Goal: Complete application form

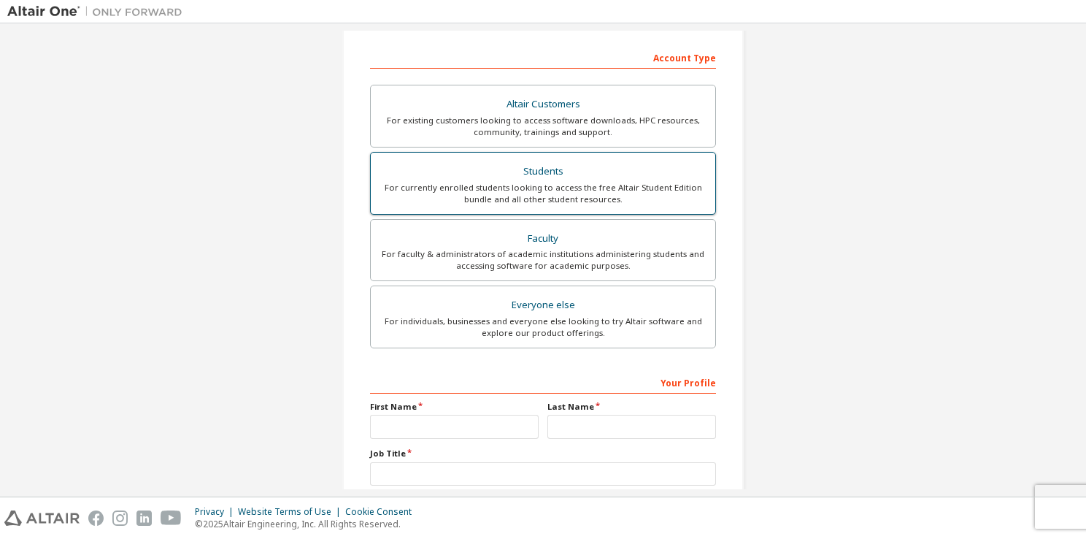
scroll to position [219, 0]
click at [585, 177] on div "Students" at bounding box center [542, 170] width 327 height 20
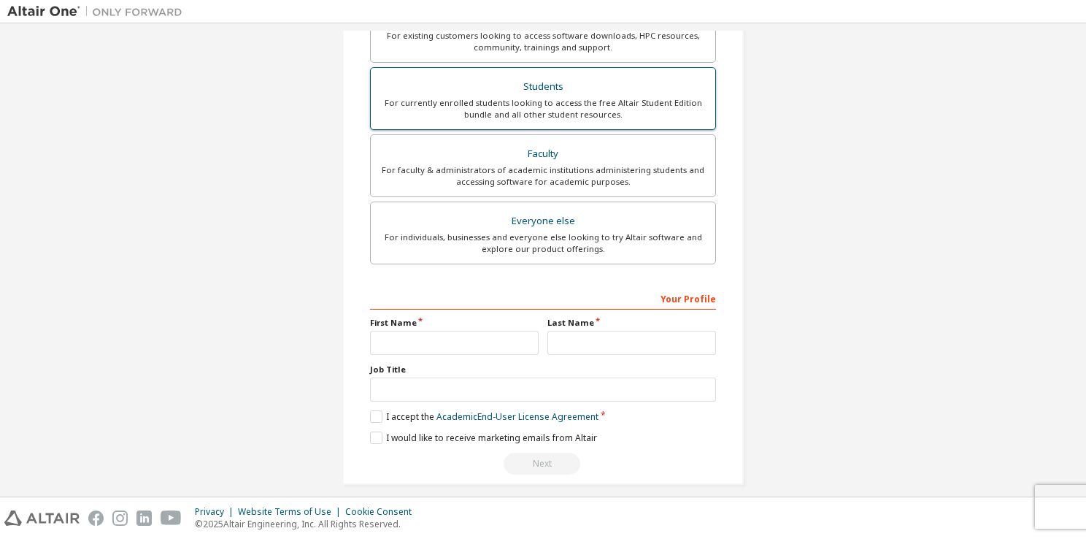
scroll to position [349, 0]
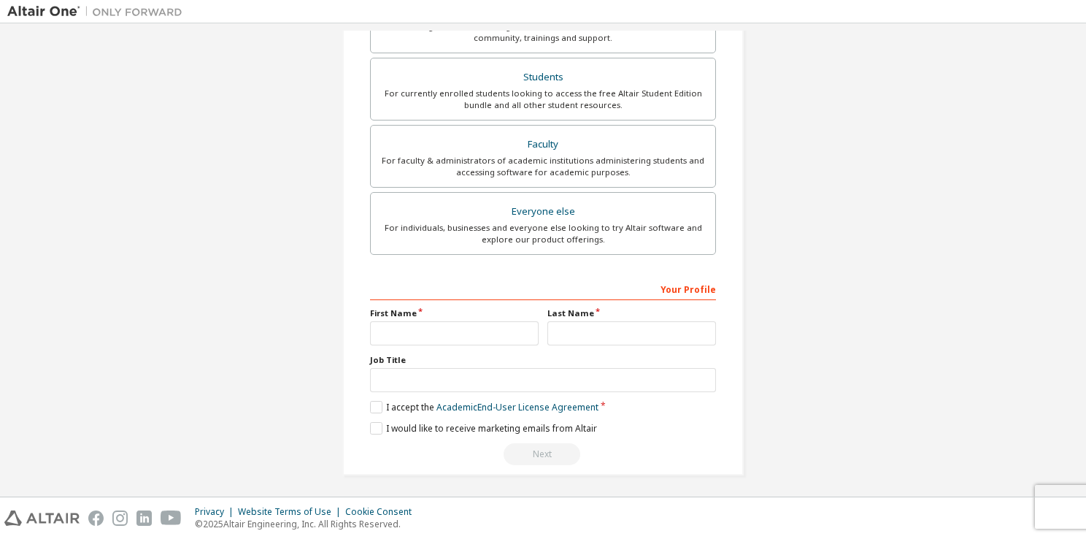
click at [461, 354] on label "Job Title" at bounding box center [543, 360] width 346 height 12
drag, startPoint x: 462, startPoint y: 336, endPoint x: 480, endPoint y: 336, distance: 18.2
click at [463, 336] on input "text" at bounding box center [454, 333] width 169 height 24
type input "**********"
click at [555, 331] on input "text" at bounding box center [631, 333] width 169 height 24
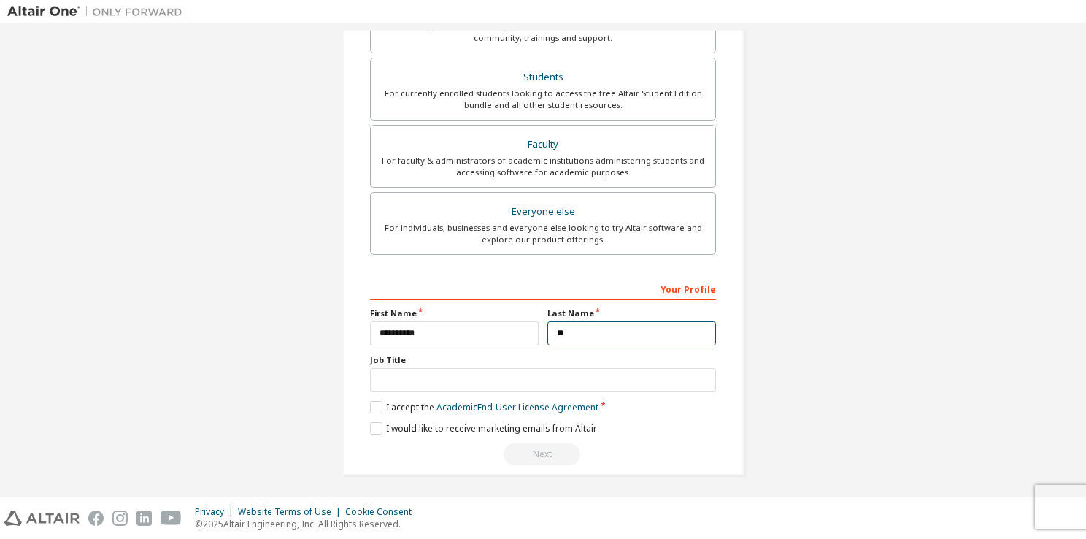
type input "**********"
click at [452, 377] on input "text" at bounding box center [543, 380] width 346 height 24
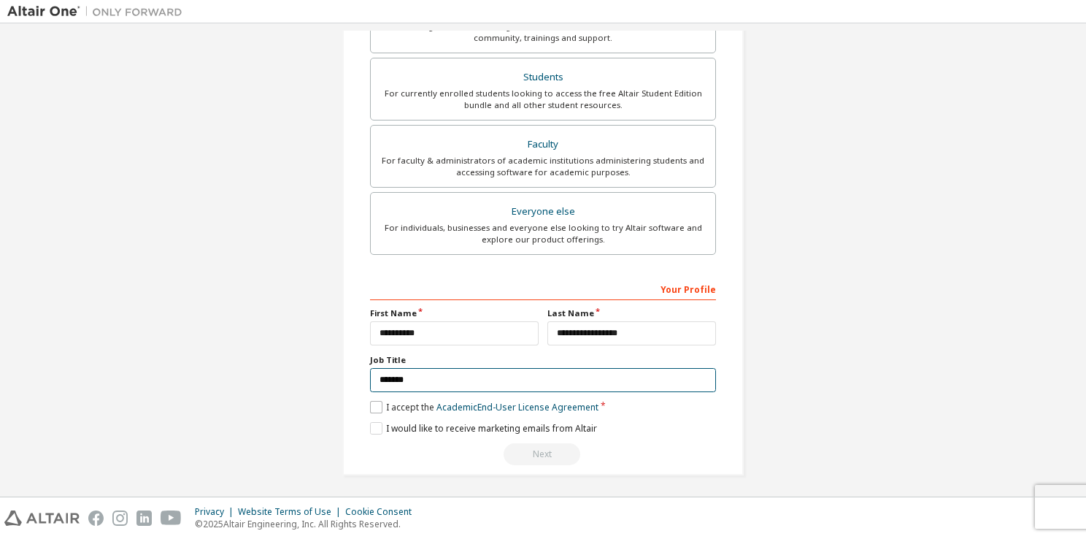
type input "*******"
click at [379, 401] on label "I accept the Academic End-User License Agreement" at bounding box center [484, 407] width 228 height 12
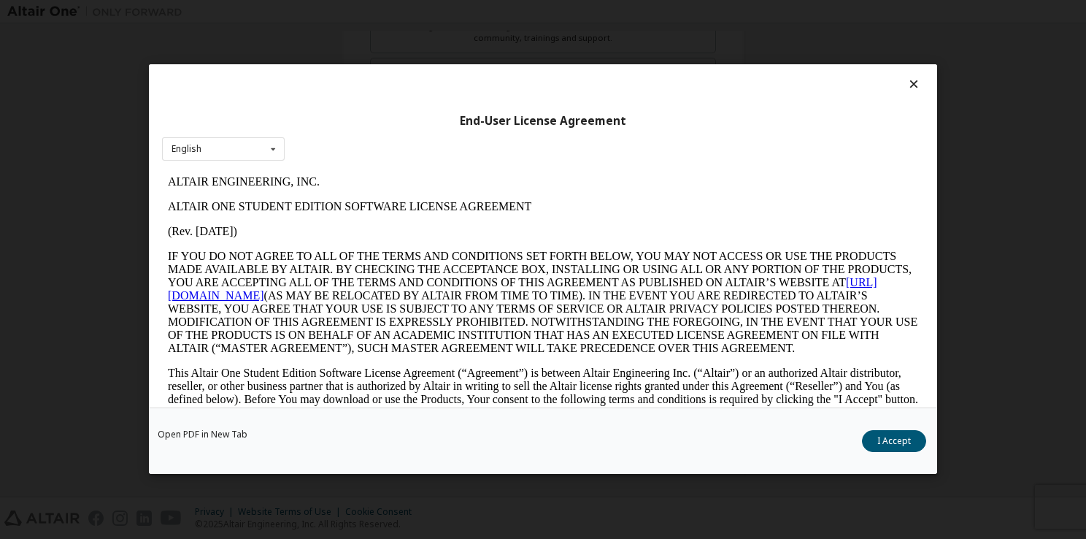
scroll to position [0, 0]
click at [882, 457] on div "Open PDF in New Tab I Accept" at bounding box center [543, 441] width 788 height 66
click at [882, 455] on div "Open PDF in New Tab I Accept" at bounding box center [543, 441] width 788 height 66
click at [887, 445] on button "I Accept" at bounding box center [894, 442] width 64 height 22
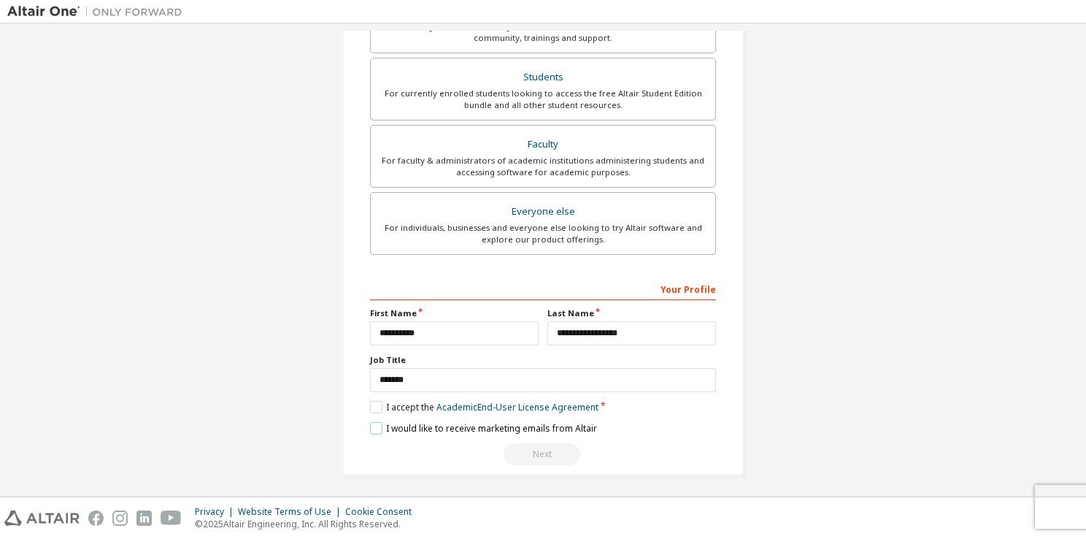
click at [377, 428] on label "I would like to receive marketing emails from Altair" at bounding box center [483, 428] width 227 height 12
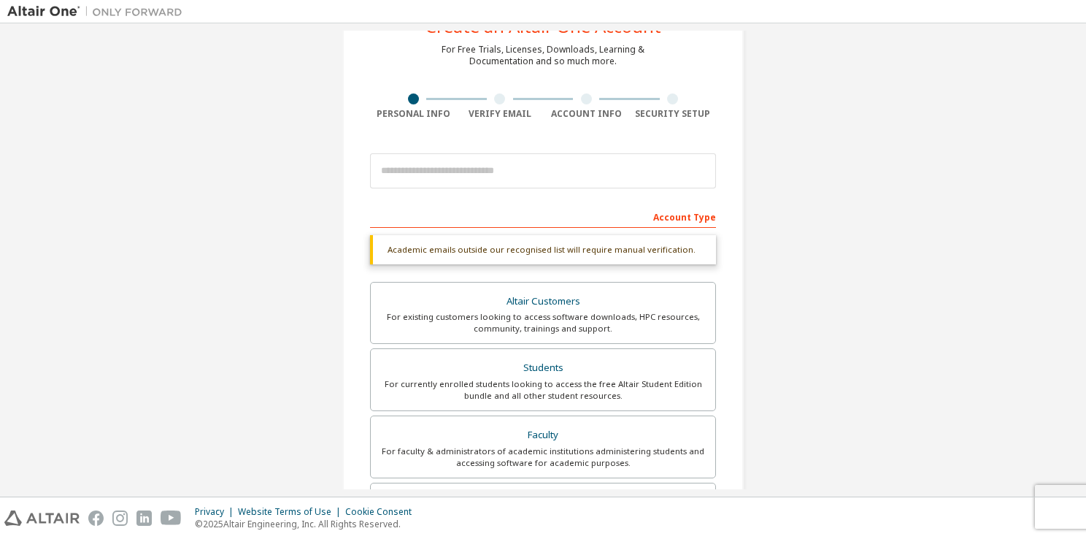
scroll to position [57, 0]
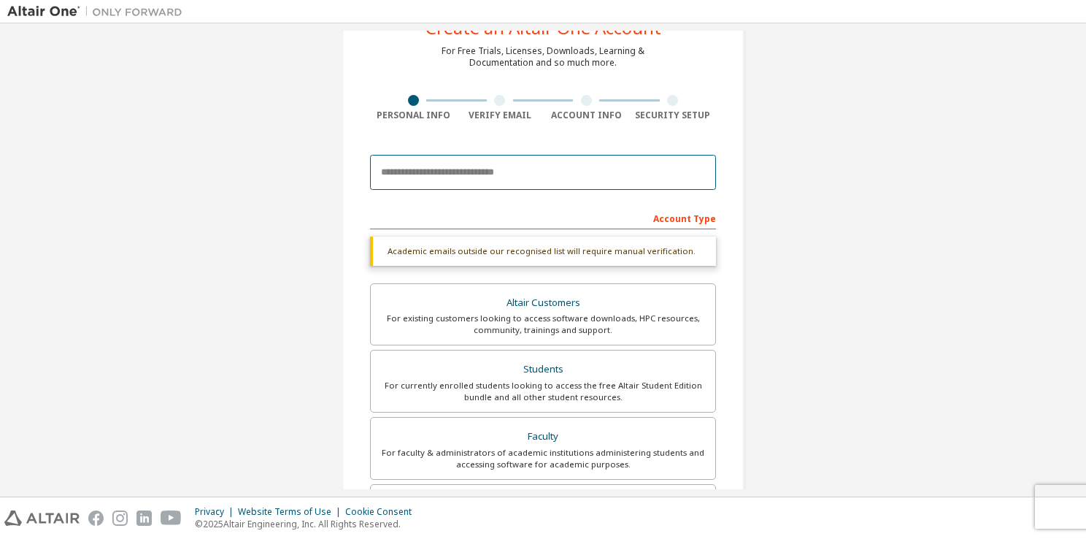
click at [489, 172] on input "email" at bounding box center [543, 172] width 346 height 35
type input "**********"
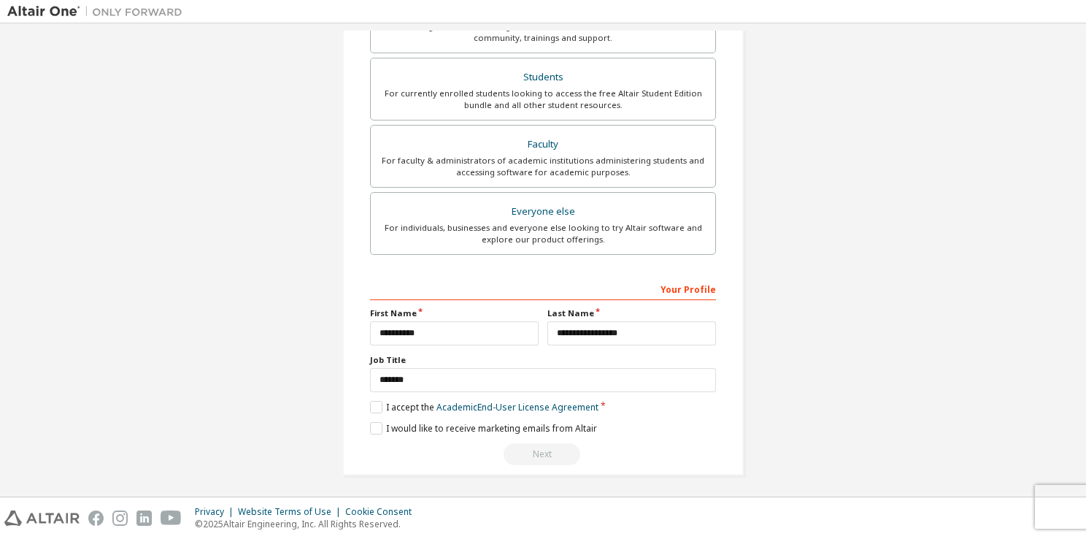
click at [685, 285] on div "Your Profile" at bounding box center [543, 288] width 346 height 23
drag, startPoint x: 582, startPoint y: 291, endPoint x: 676, endPoint y: 292, distance: 94.1
click at [588, 290] on div "Your Profile" at bounding box center [543, 288] width 346 height 23
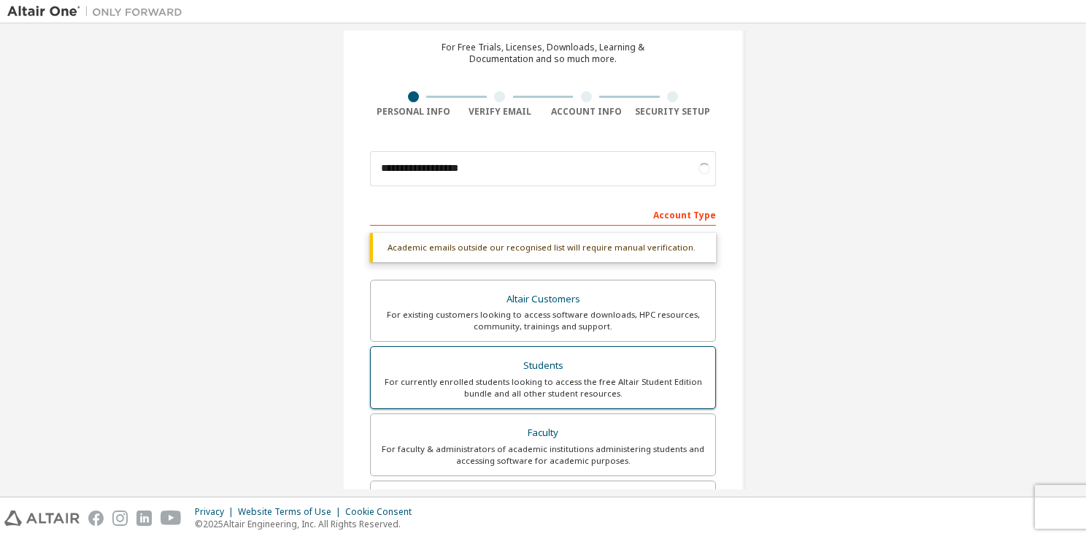
scroll to position [57, 0]
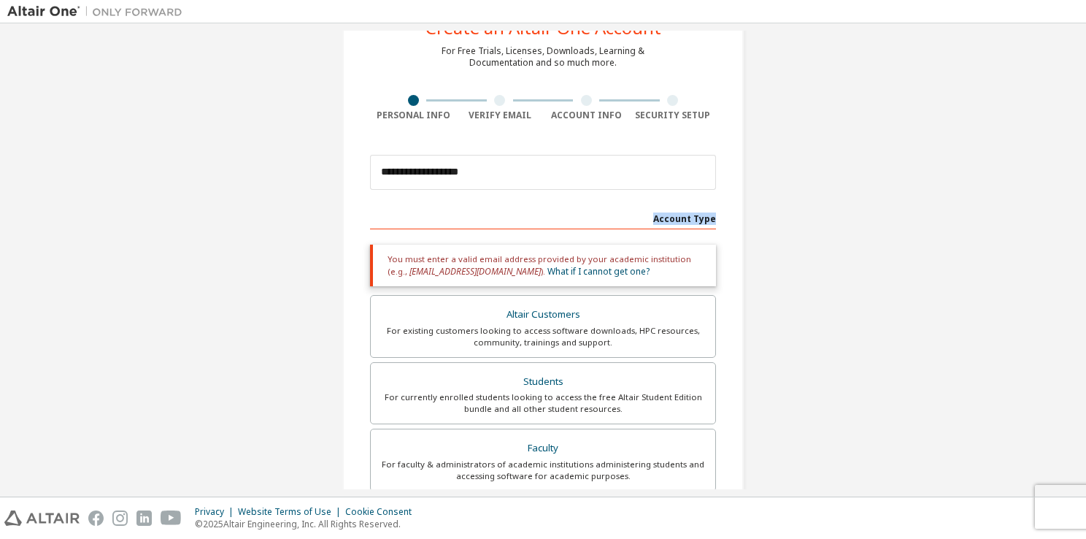
drag, startPoint x: 657, startPoint y: 220, endPoint x: 728, endPoint y: 217, distance: 71.6
click at [728, 217] on div "**********" at bounding box center [542, 384] width 401 height 787
drag, startPoint x: 728, startPoint y: 217, endPoint x: 619, endPoint y: 163, distance: 122.1
click at [654, 206] on div "Account Type" at bounding box center [543, 217] width 346 height 23
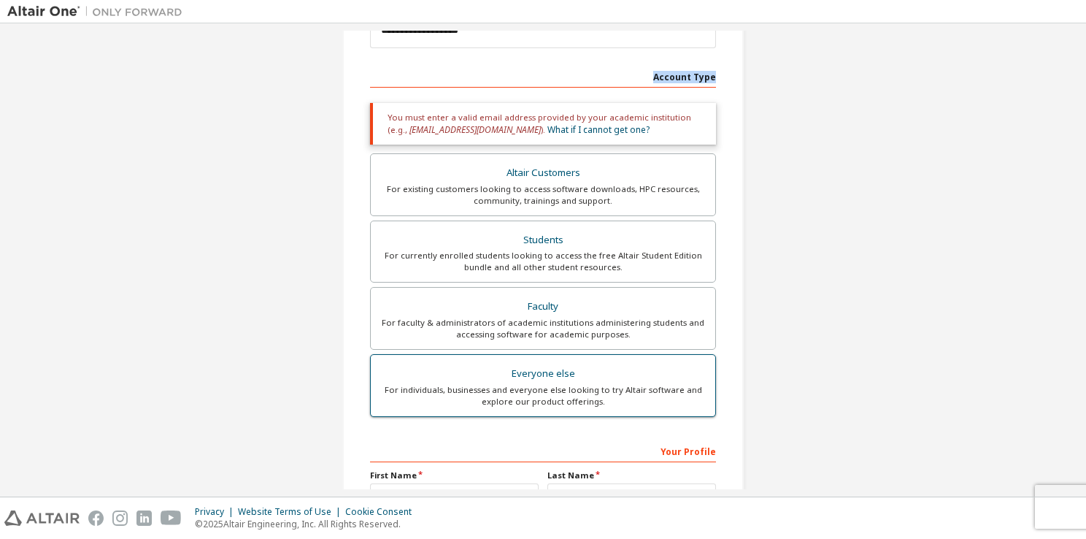
scroll to position [142, 0]
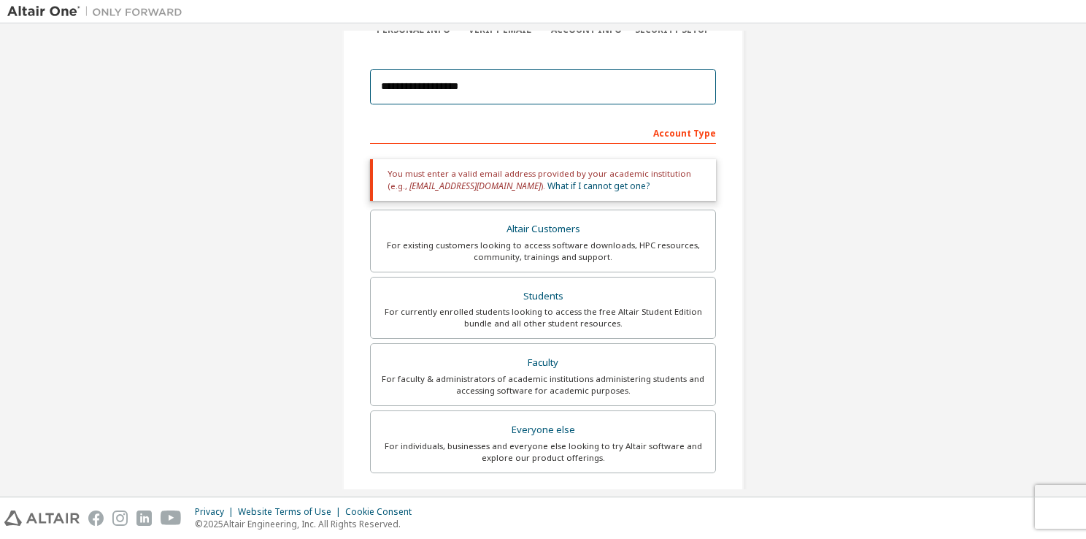
drag, startPoint x: 535, startPoint y: 88, endPoint x: 212, endPoint y: 128, distance: 325.8
click at [138, 109] on div "**********" at bounding box center [542, 299] width 1071 height 822
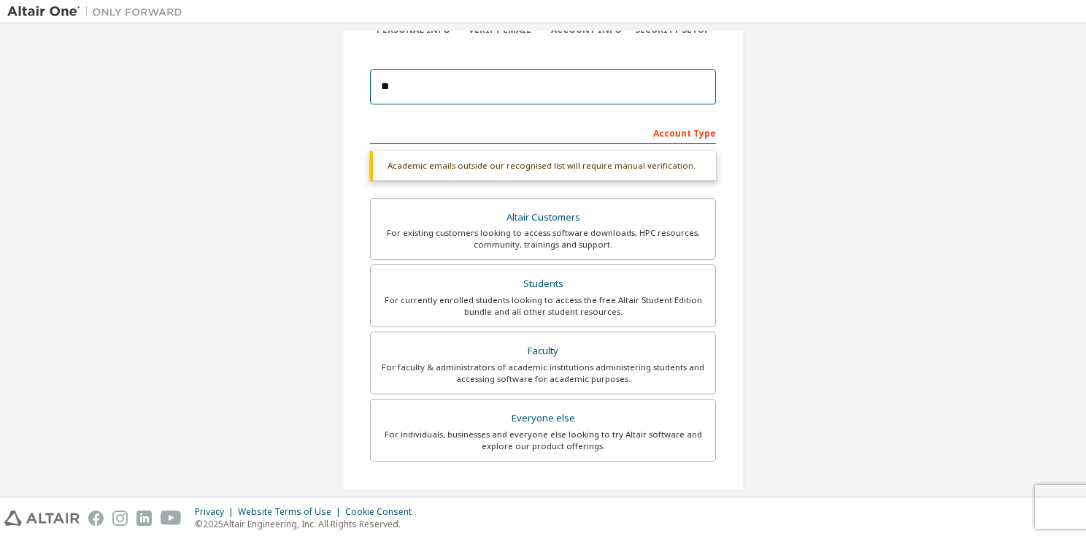
type input "**********"
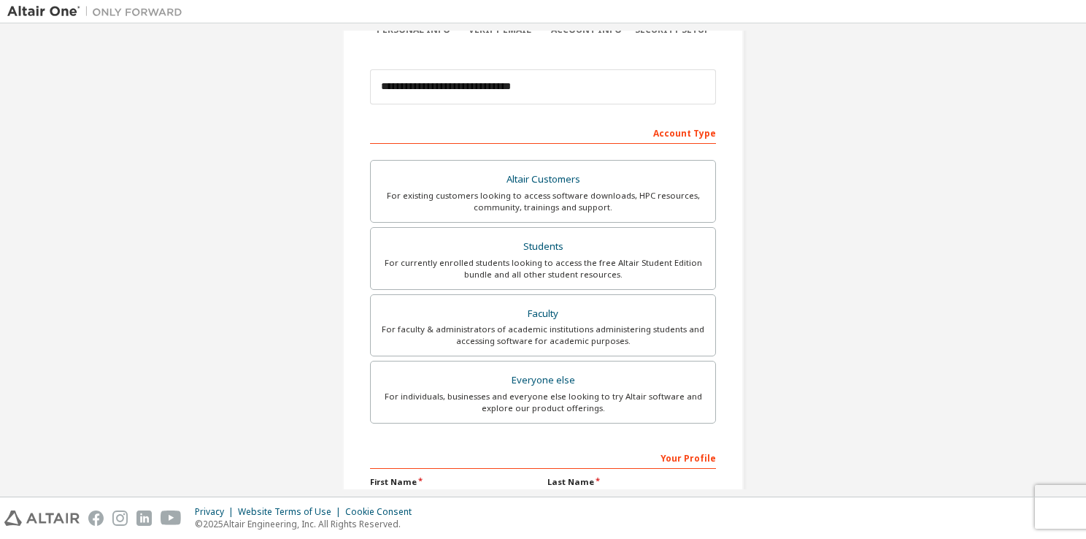
click at [674, 133] on div "Account Type" at bounding box center [543, 131] width 346 height 23
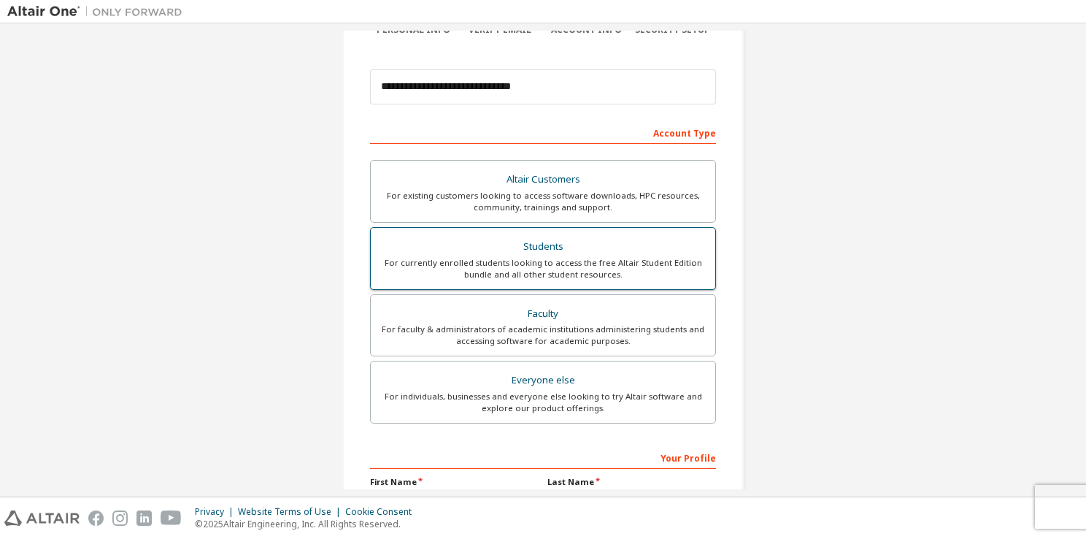
scroll to position [311, 0]
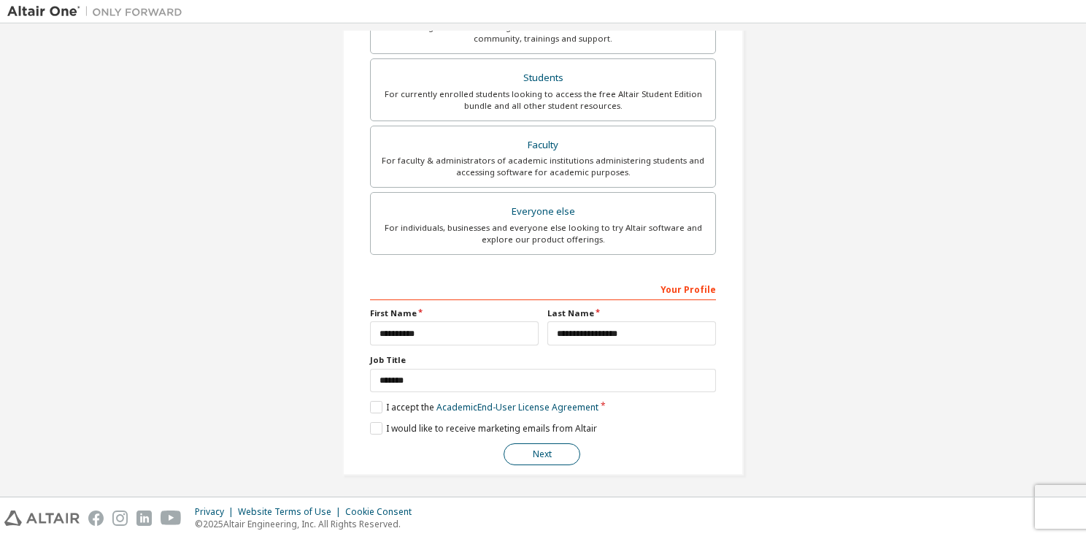
click at [549, 451] on button "Next" at bounding box center [542, 454] width 77 height 22
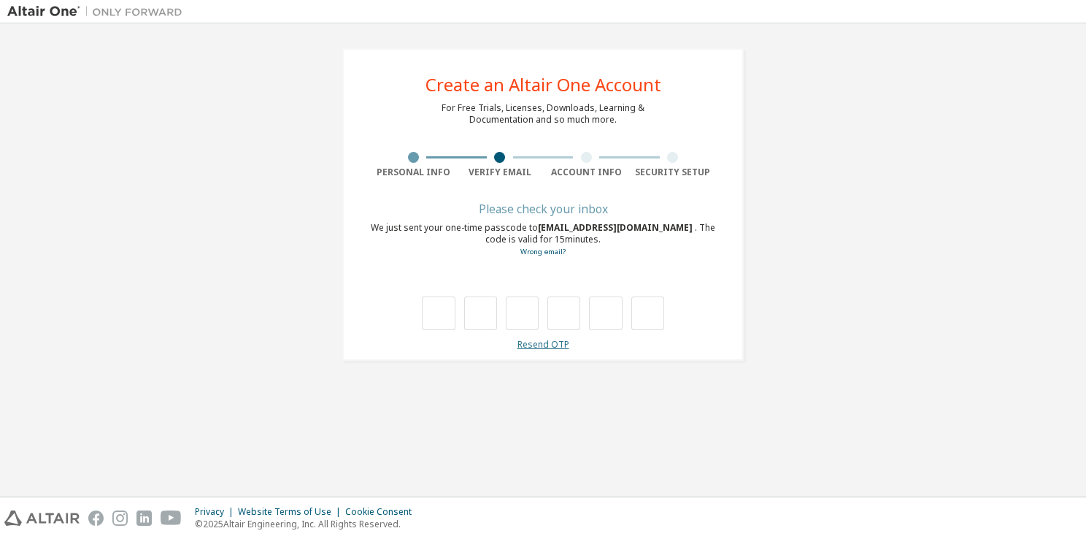
click at [524, 347] on link "Resend OTP" at bounding box center [543, 344] width 52 height 12
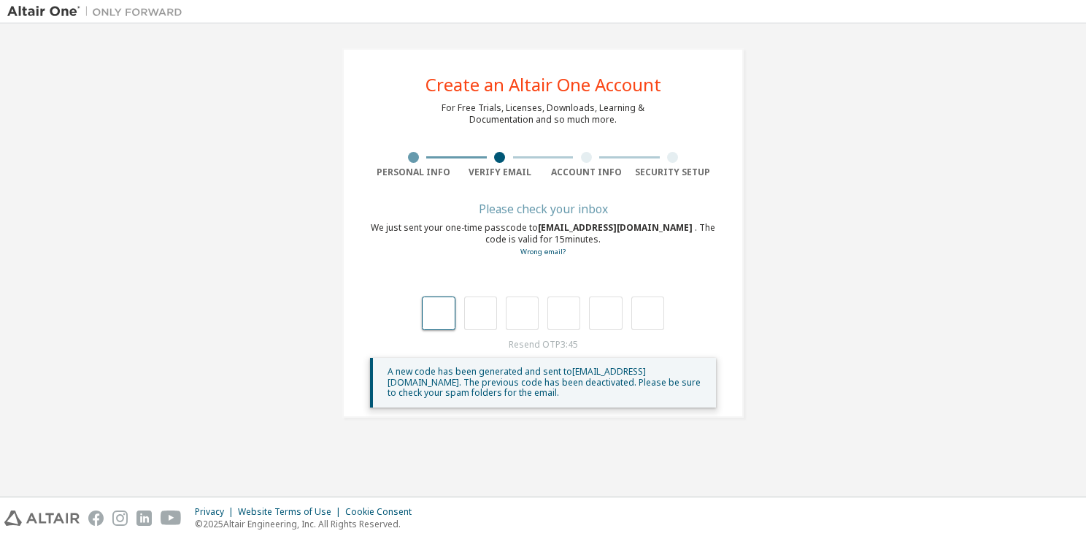
click at [434, 317] on input "text" at bounding box center [438, 313] width 33 height 34
type input "*"
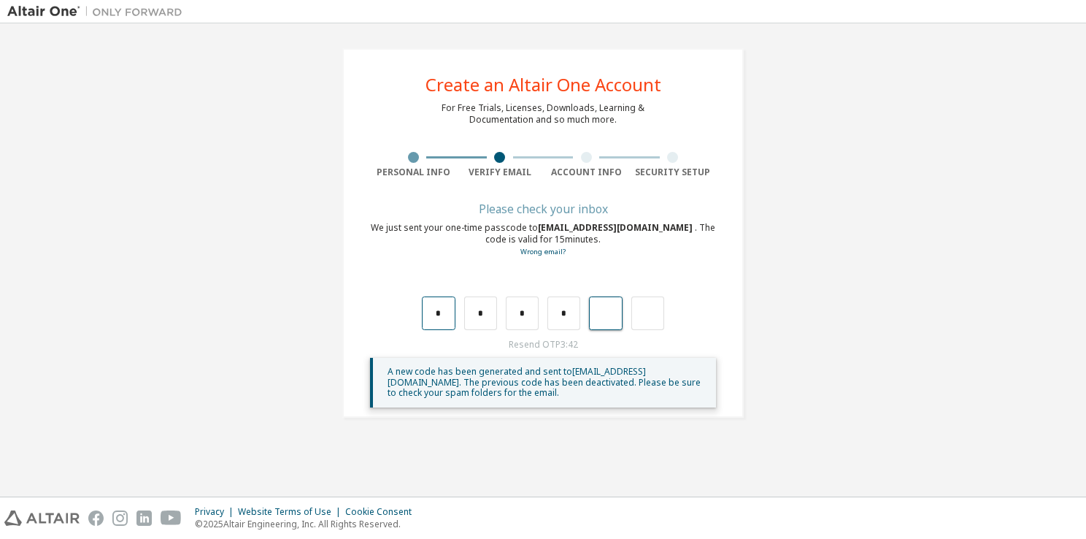
type input "*"
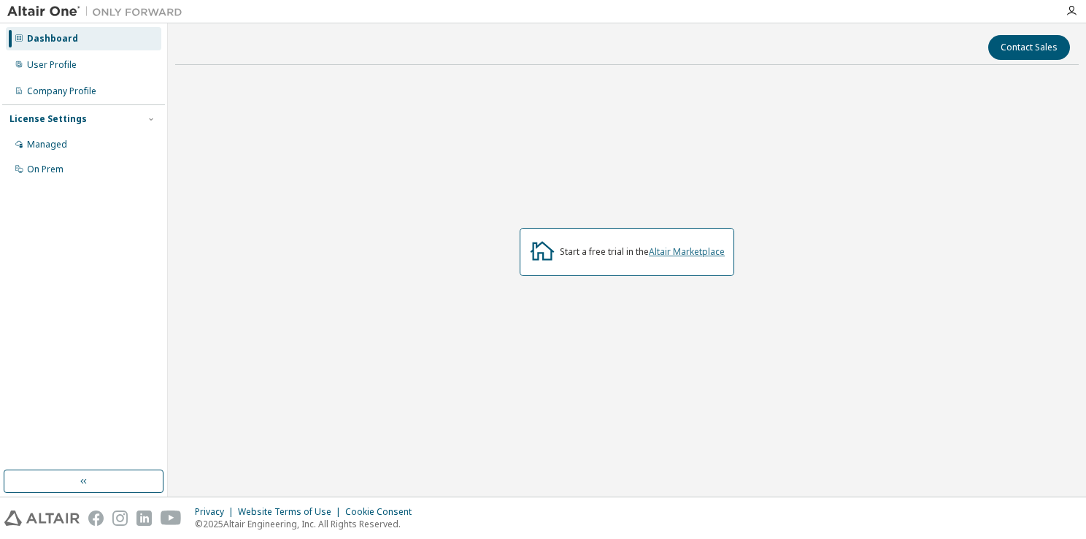
click at [664, 250] on link "Altair Marketplace" at bounding box center [687, 251] width 76 height 12
